Goal: Navigation & Orientation: Find specific page/section

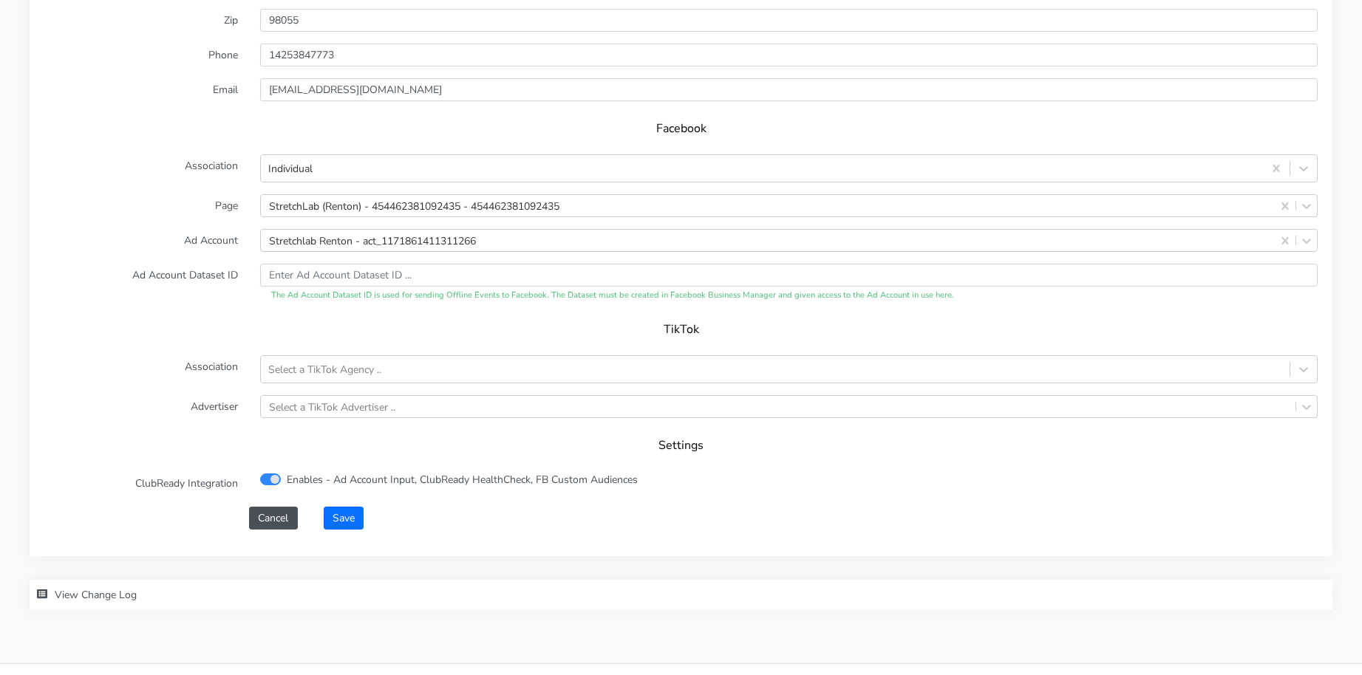
scroll to position [1435, 0]
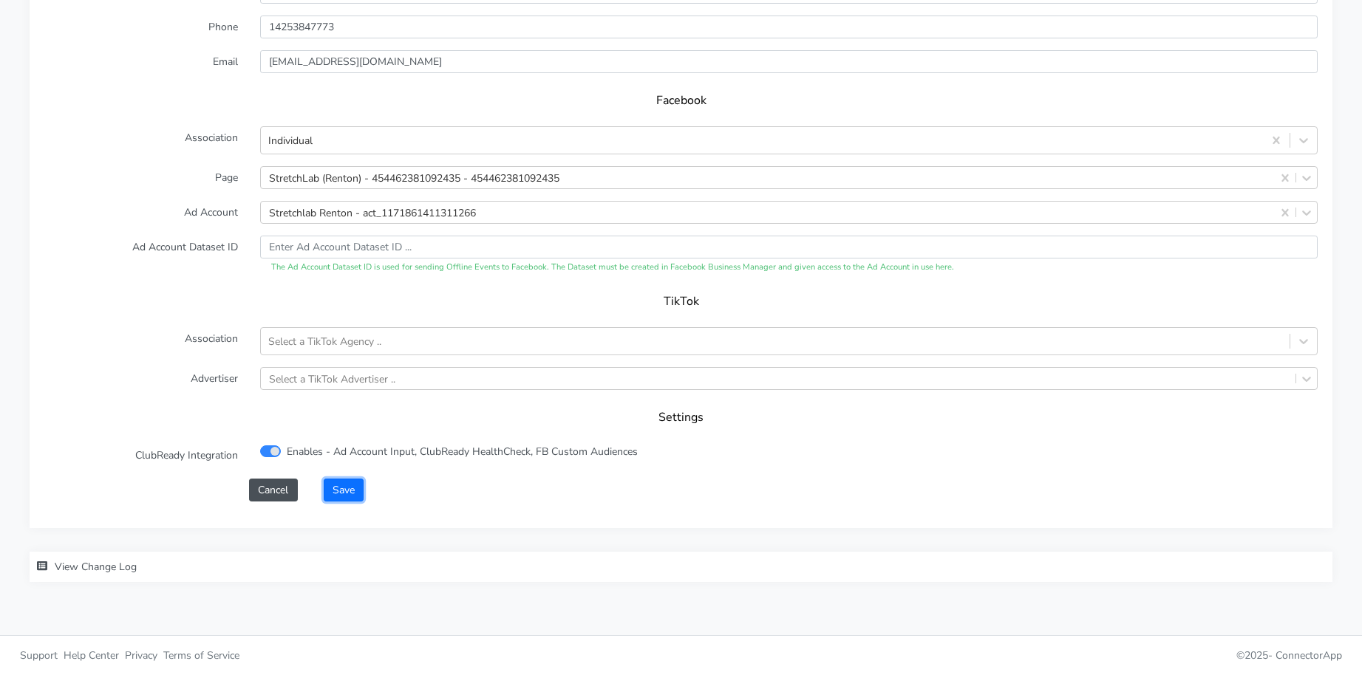
click at [349, 489] on button "Save" at bounding box center [344, 490] width 40 height 23
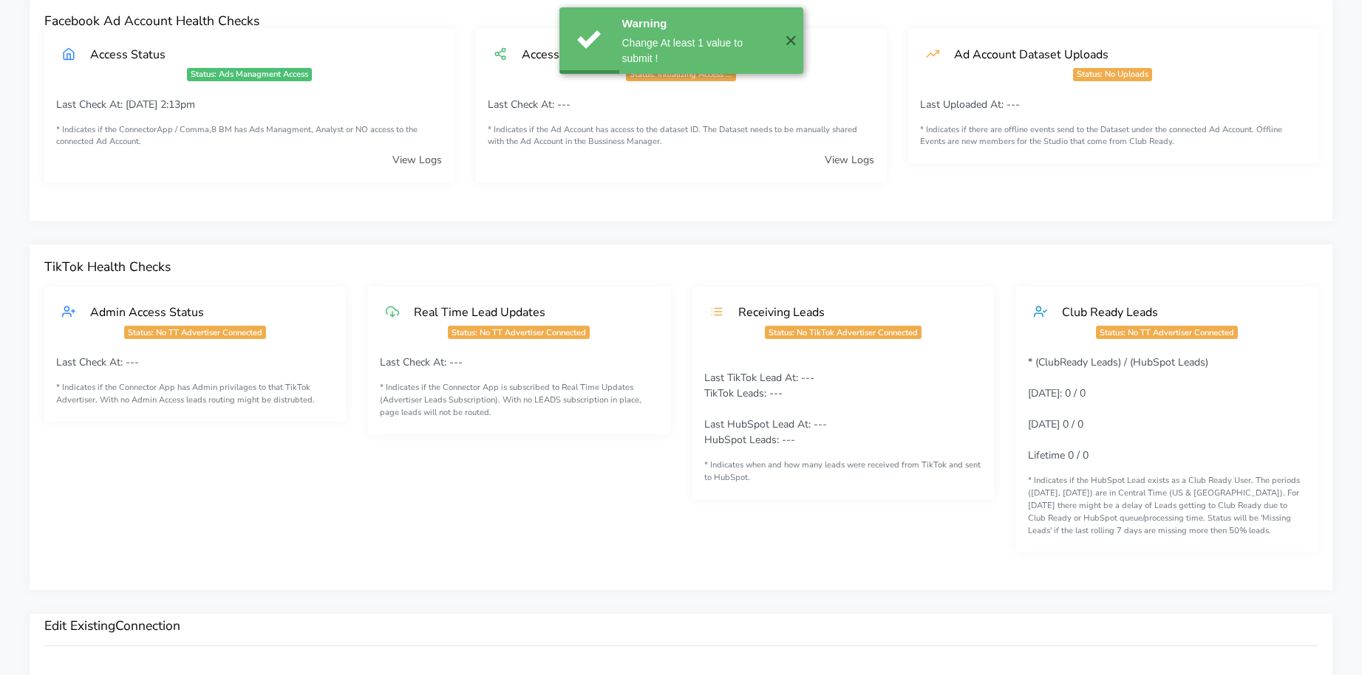
scroll to position [0, 0]
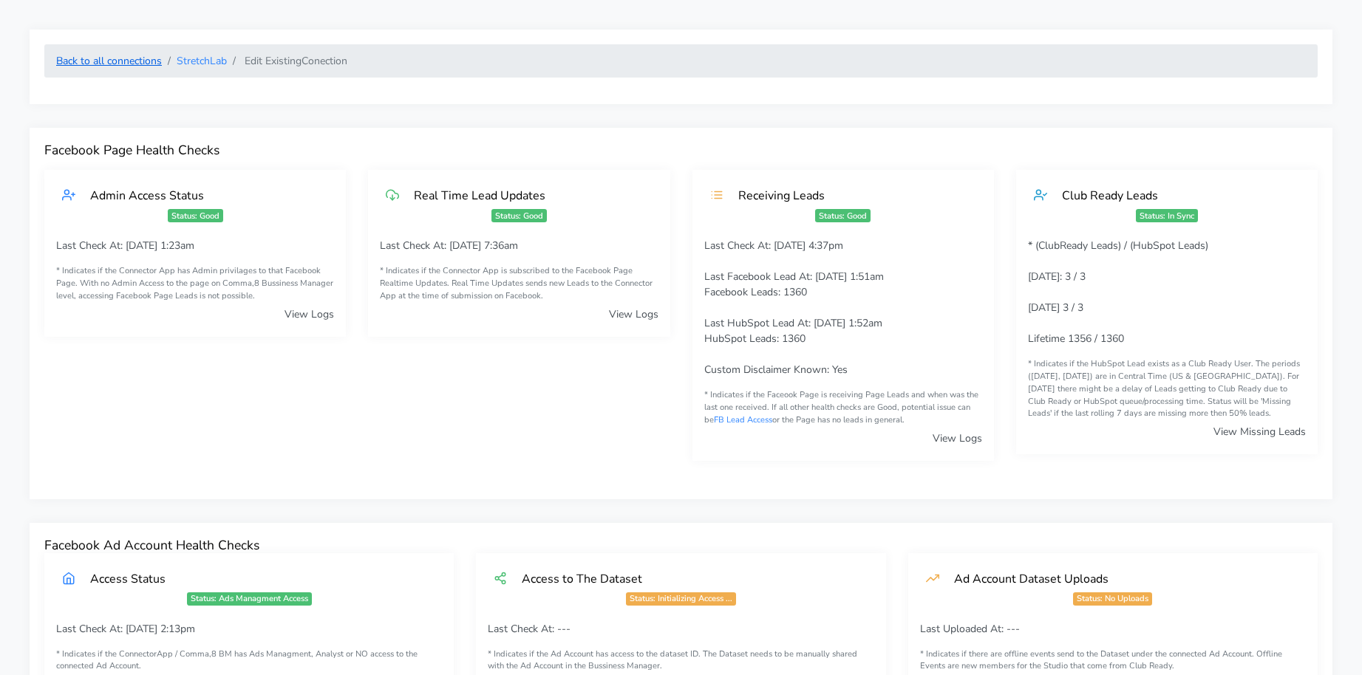
click at [119, 66] on link "Back to all connections" at bounding box center [109, 61] width 106 height 14
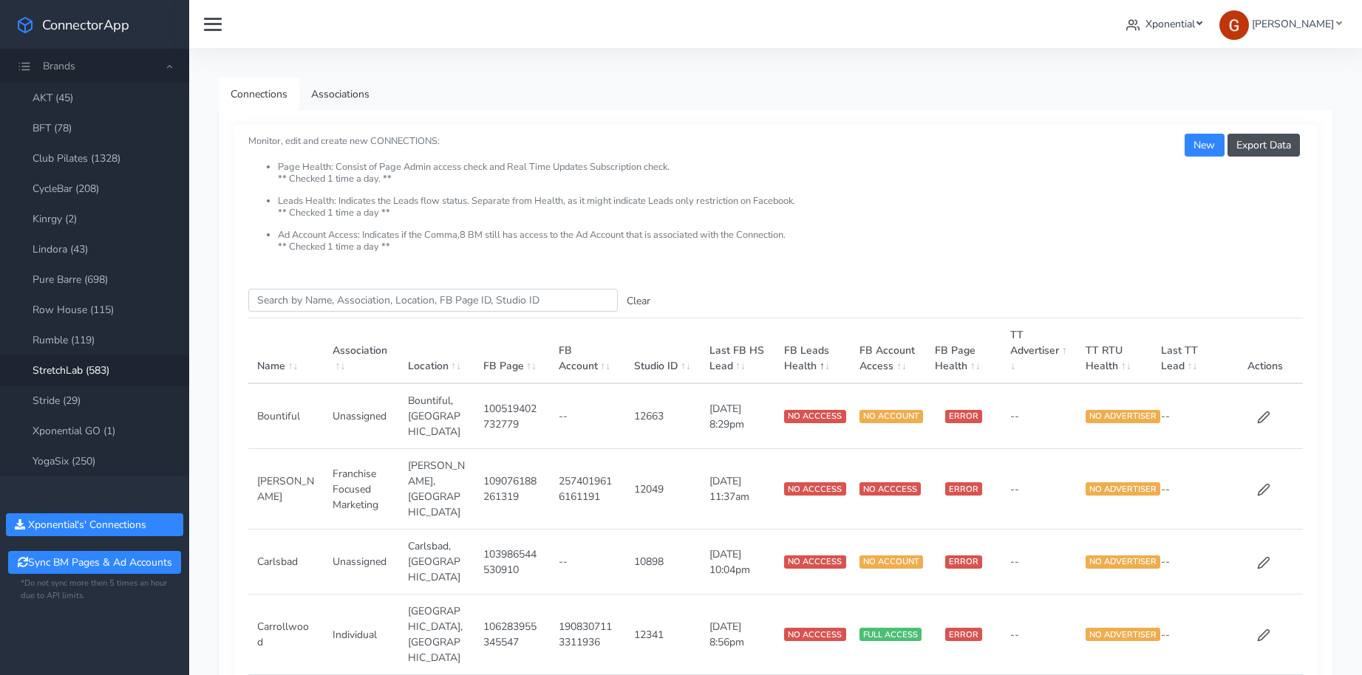
click at [1172, 17] on span "Xponential" at bounding box center [1170, 24] width 50 height 14
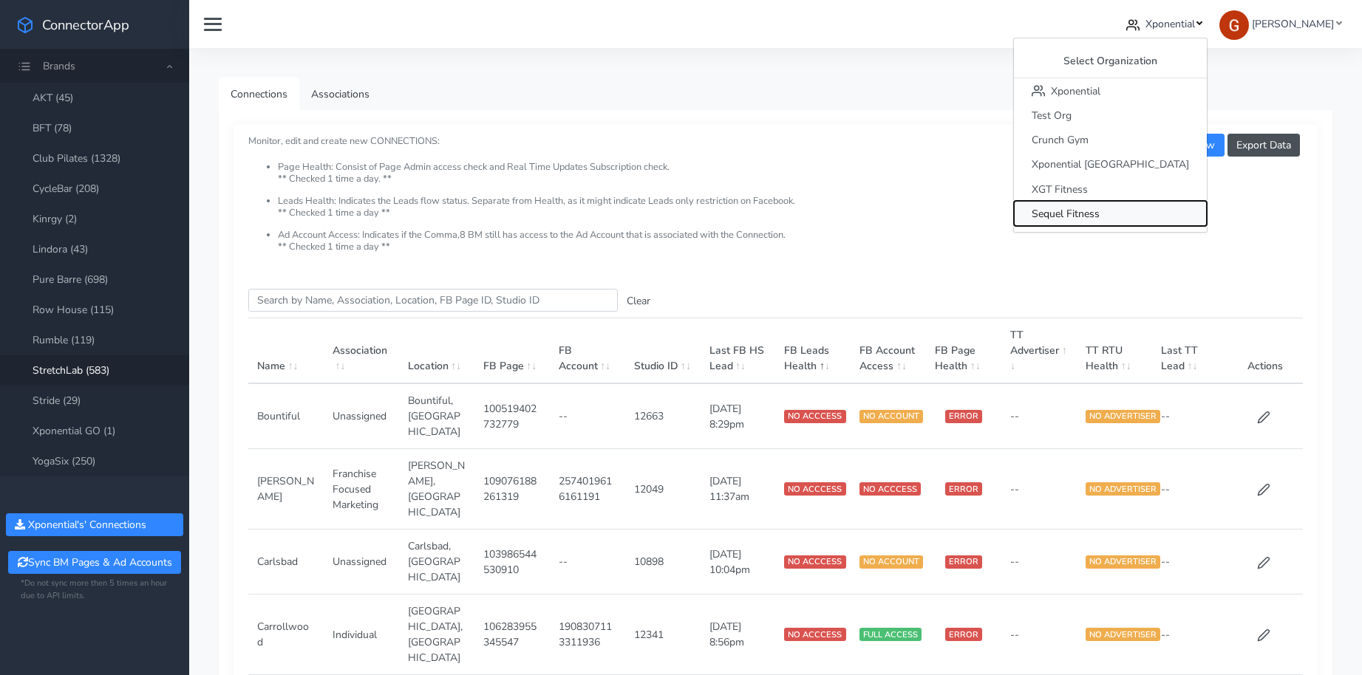
click at [1099, 207] on span "Sequel Fitness" at bounding box center [1065, 214] width 68 height 14
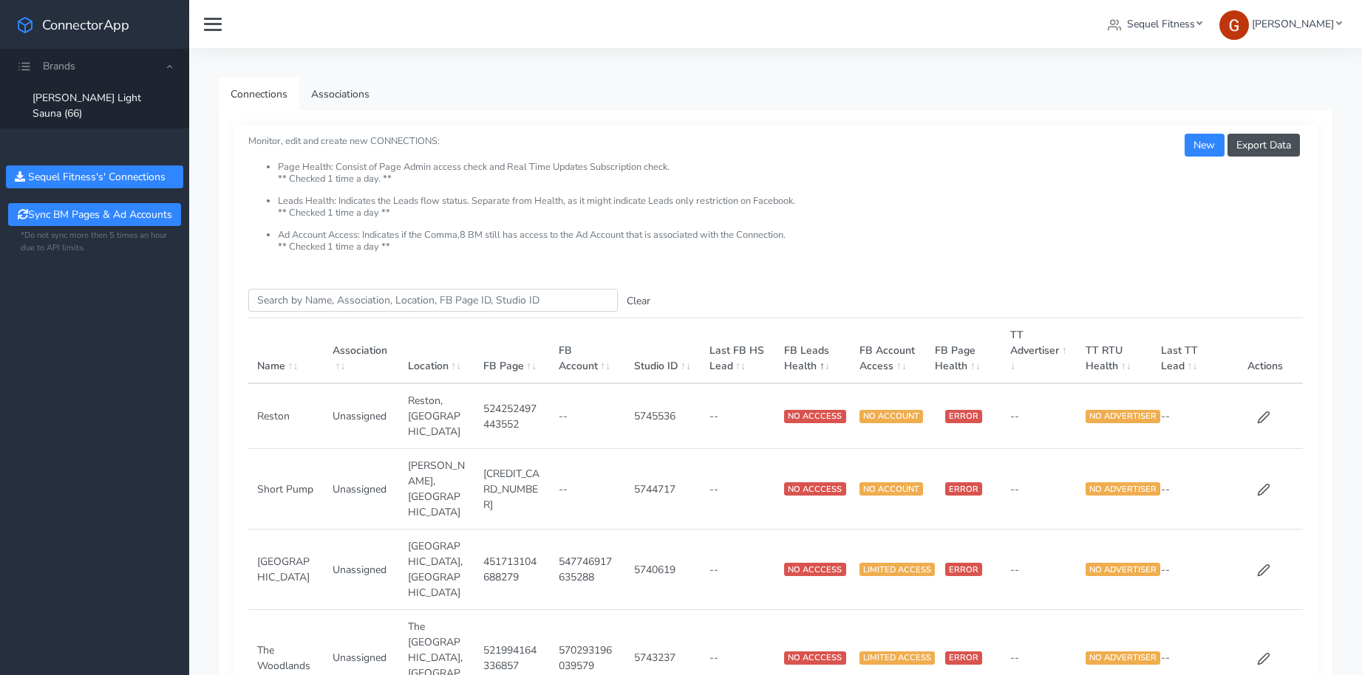
click at [73, 113] on ul "Brands beem Light Sauna (66) Sequel Fitness 's' Connections Sync BM Pages & Ad …" at bounding box center [94, 174] width 189 height 251
click at [66, 63] on span "Brands" at bounding box center [59, 66] width 33 height 14
click at [36, 71] on span "Brands" at bounding box center [94, 66] width 189 height 34
click at [1187, 8] on nav "Sequel Fitness Select Organization Xponential Test Org Crunch Gym Xponential Au…" at bounding box center [775, 24] width 1172 height 48
click at [1175, 24] on span "Sequel Fitness" at bounding box center [1161, 24] width 68 height 14
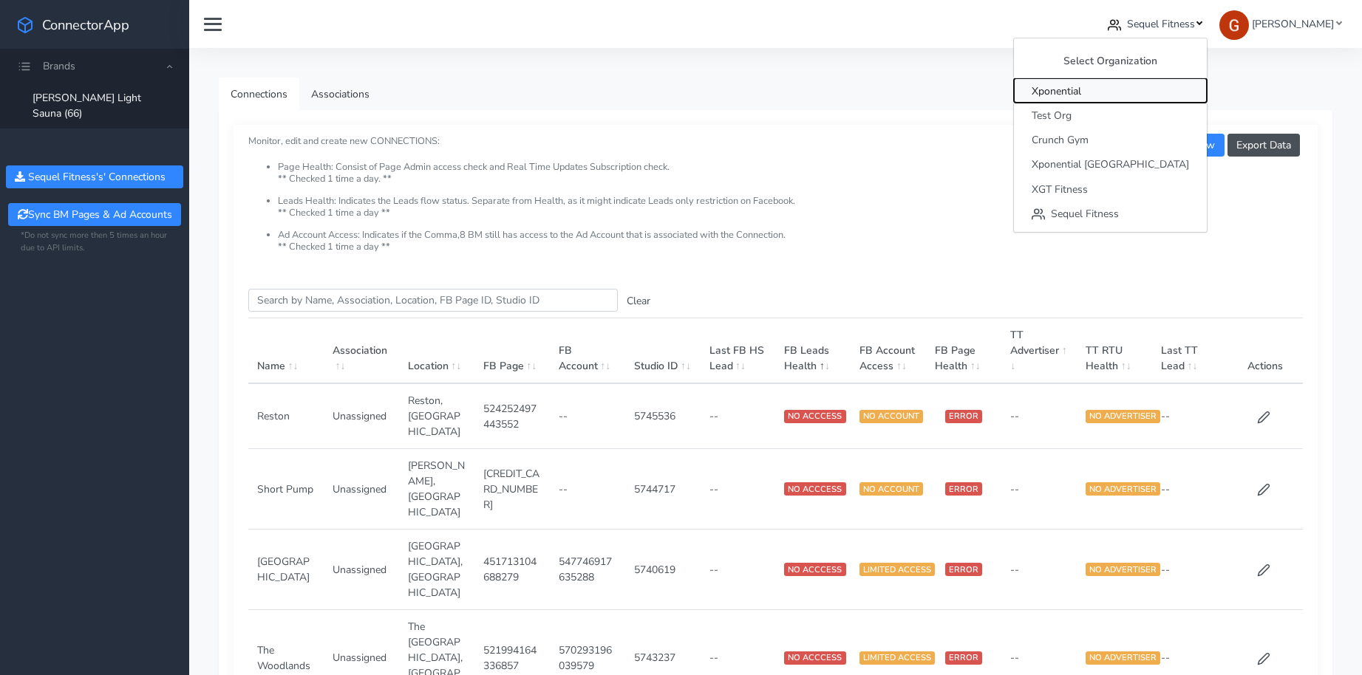
click at [1081, 98] on span "Xponential" at bounding box center [1056, 91] width 50 height 14
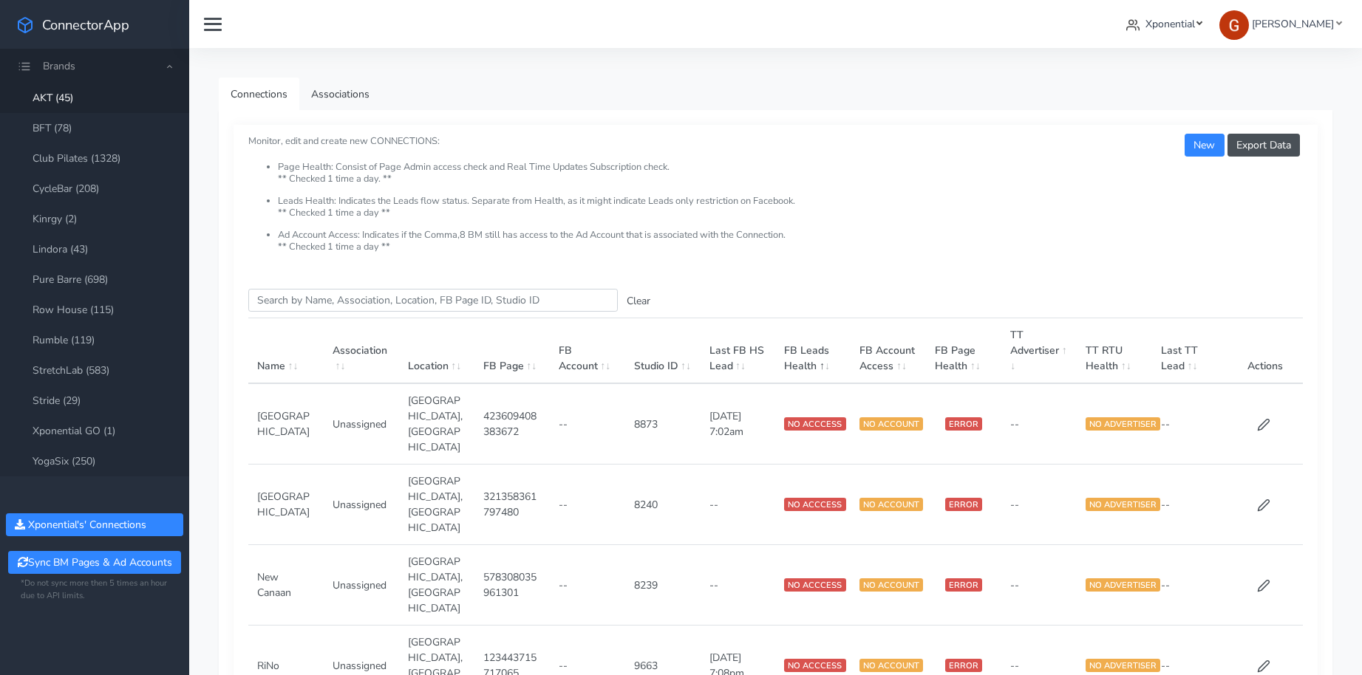
click at [1167, 30] on span "Xponential" at bounding box center [1170, 24] width 50 height 14
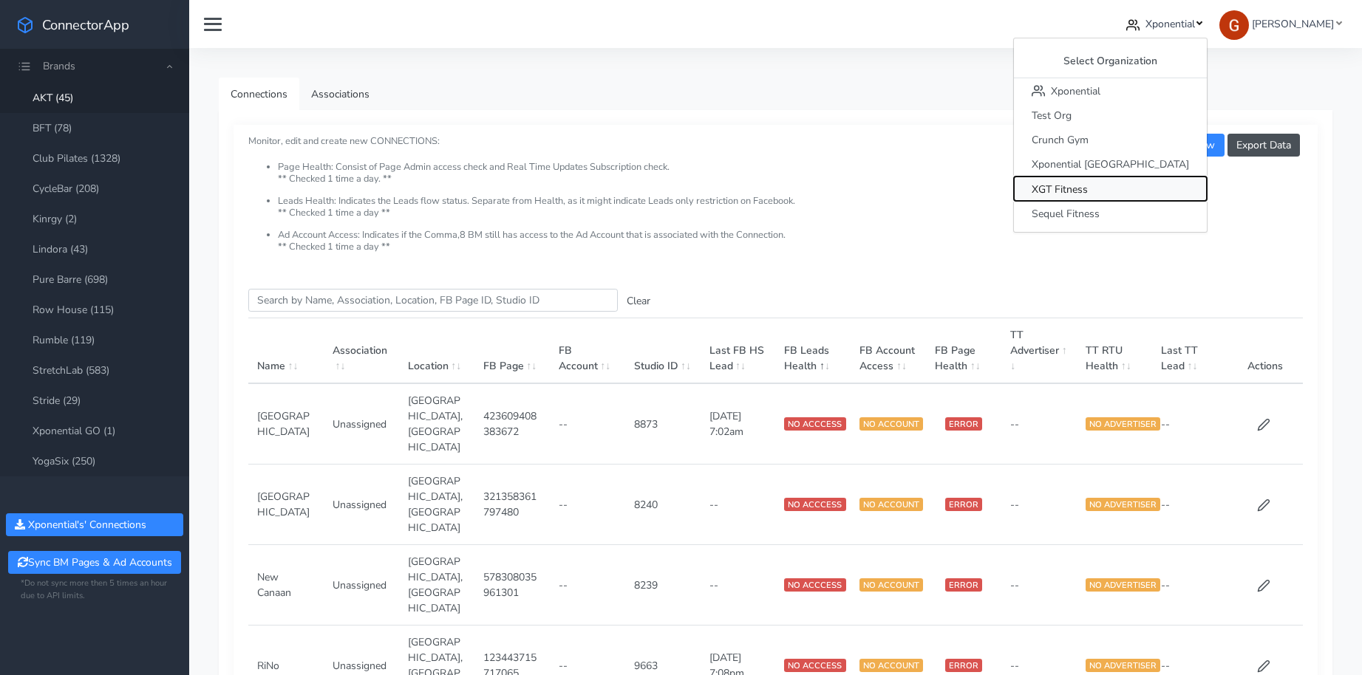
click at [1158, 196] on button "XGT Fitness" at bounding box center [1110, 189] width 193 height 24
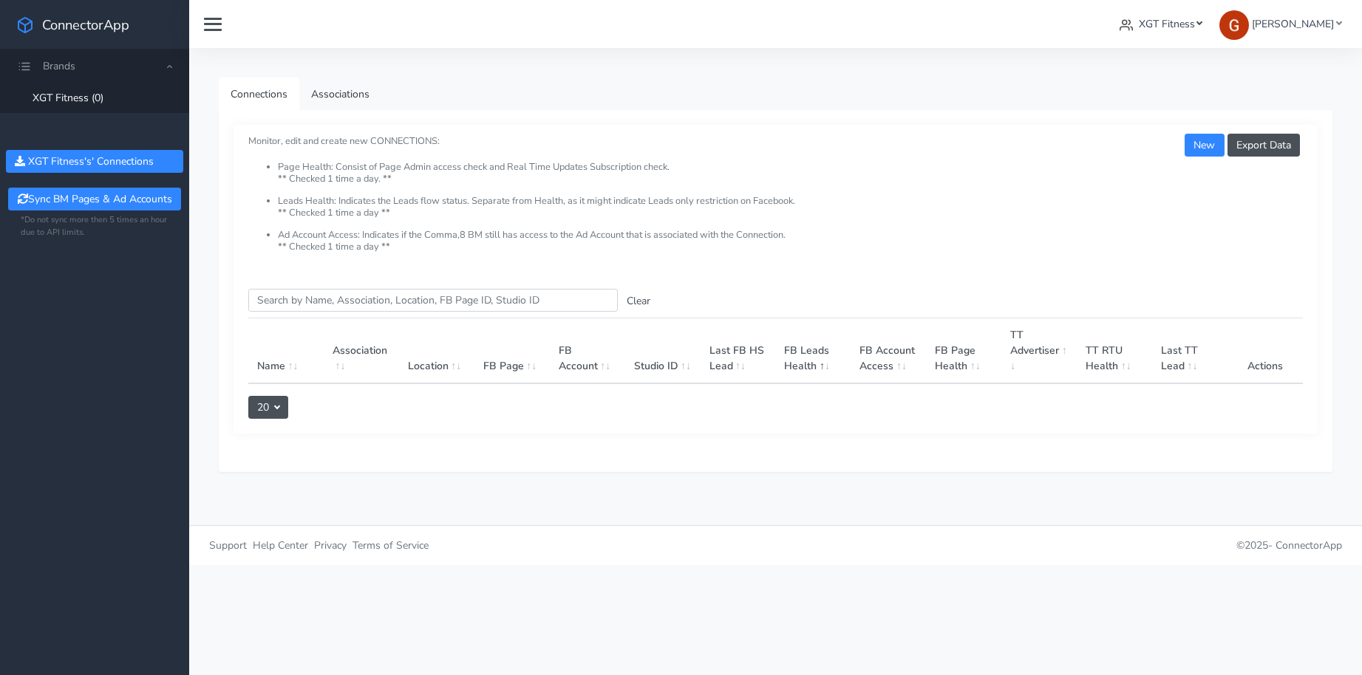
click at [1169, 23] on span "XGT Fitness" at bounding box center [1167, 24] width 56 height 14
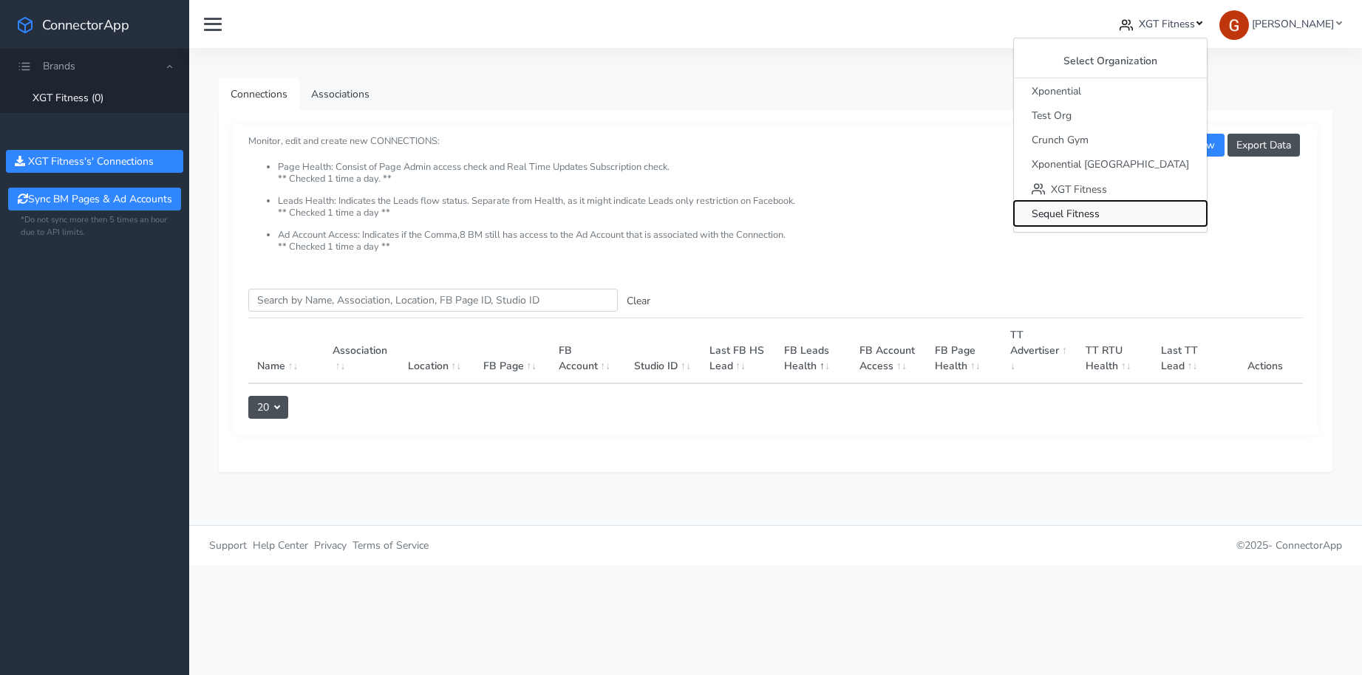
click at [1099, 210] on span "Sequel Fitness" at bounding box center [1065, 214] width 68 height 14
